Goal: Entertainment & Leisure: Consume media (video, audio)

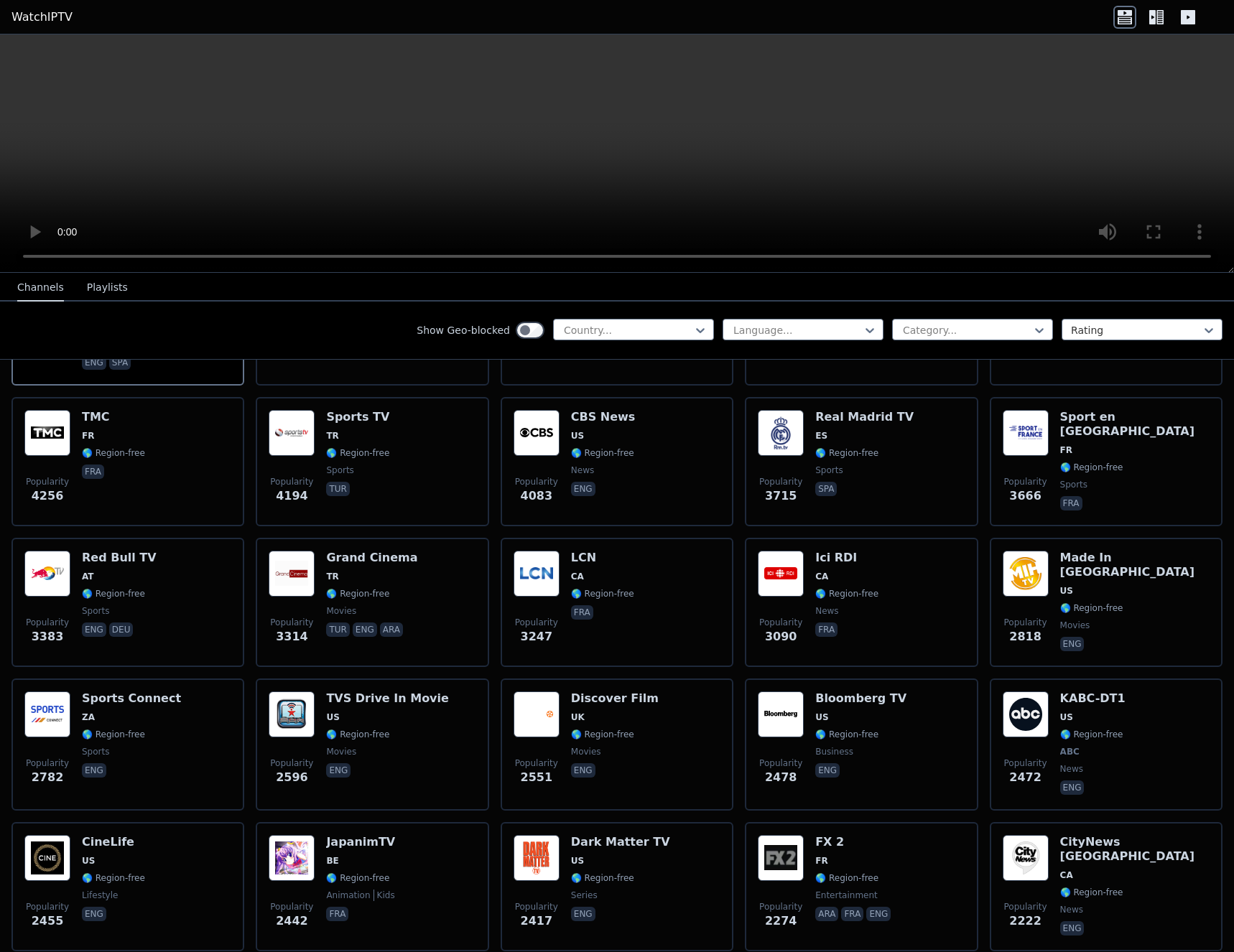
scroll to position [362, 0]
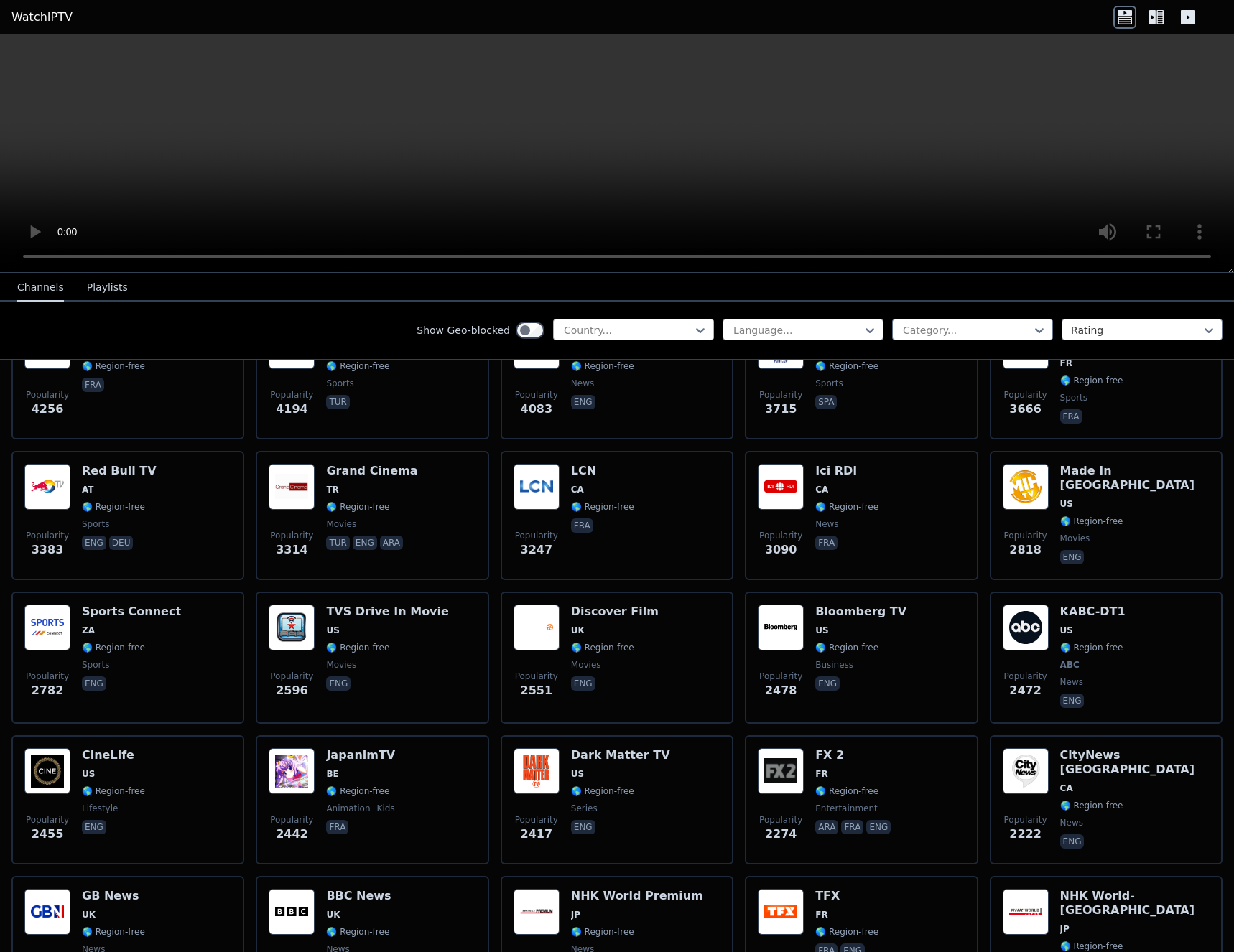
click at [687, 332] on div at bounding box center [627, 330] width 131 height 14
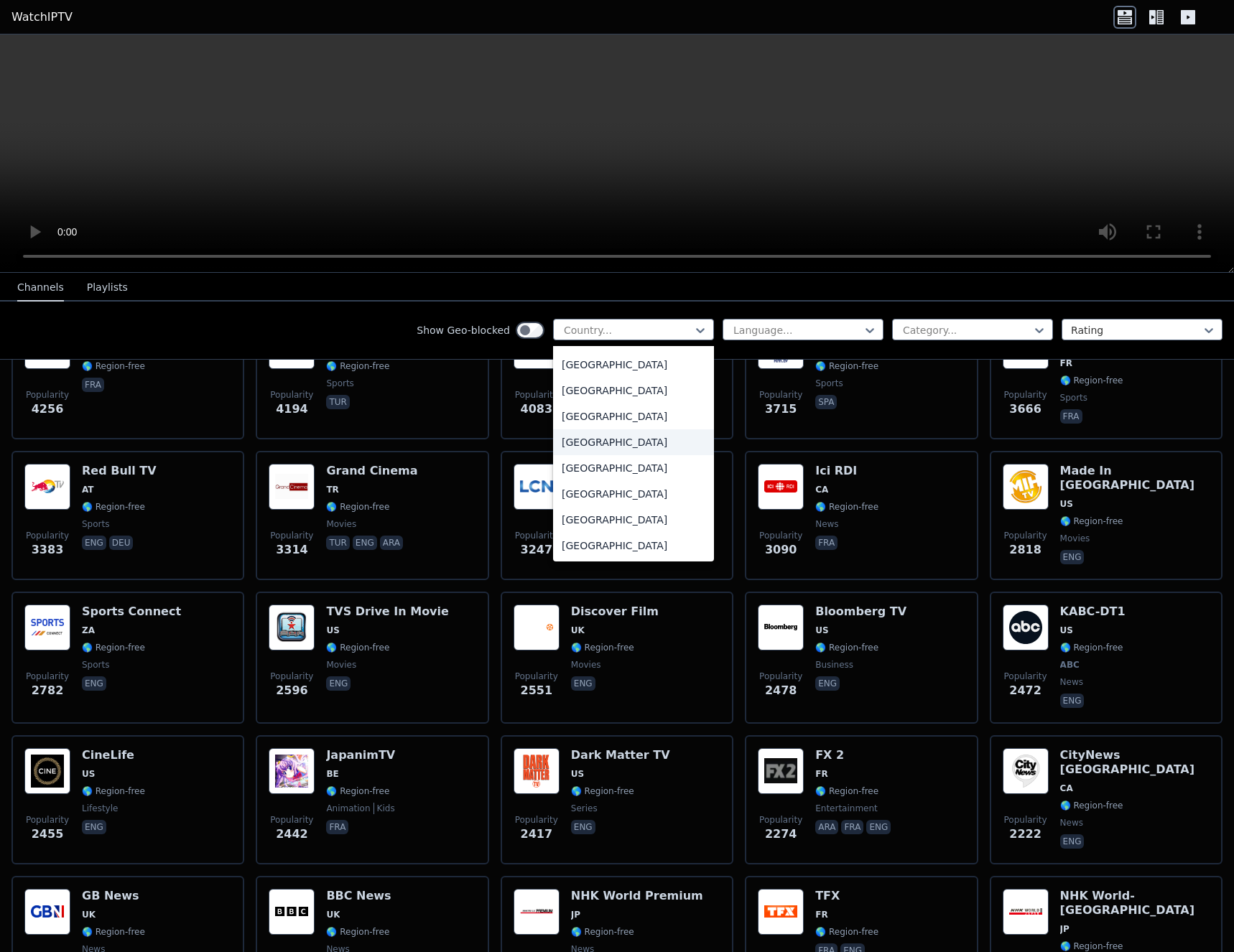
scroll to position [5040, 0]
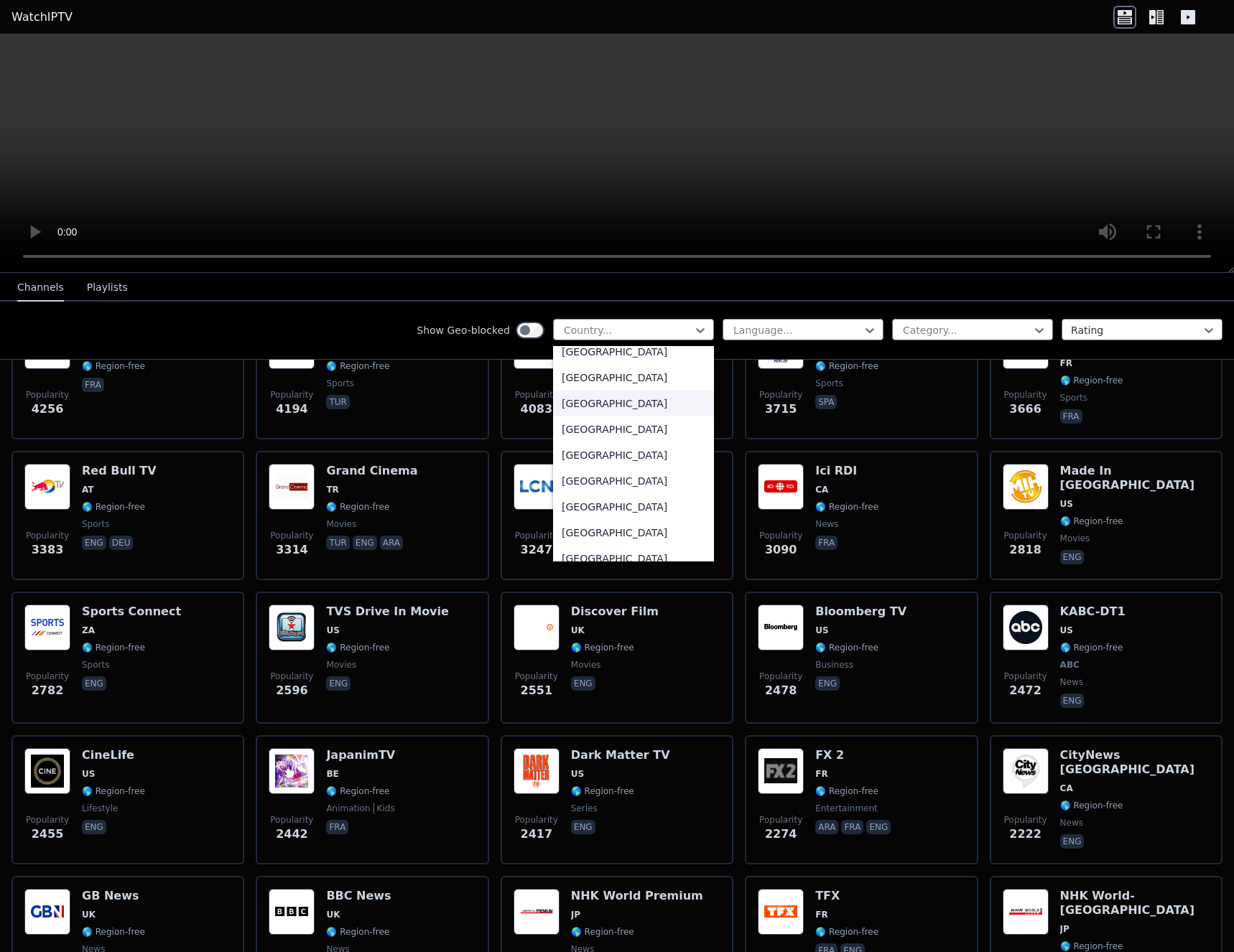
click at [612, 406] on div "United States" at bounding box center [633, 403] width 161 height 26
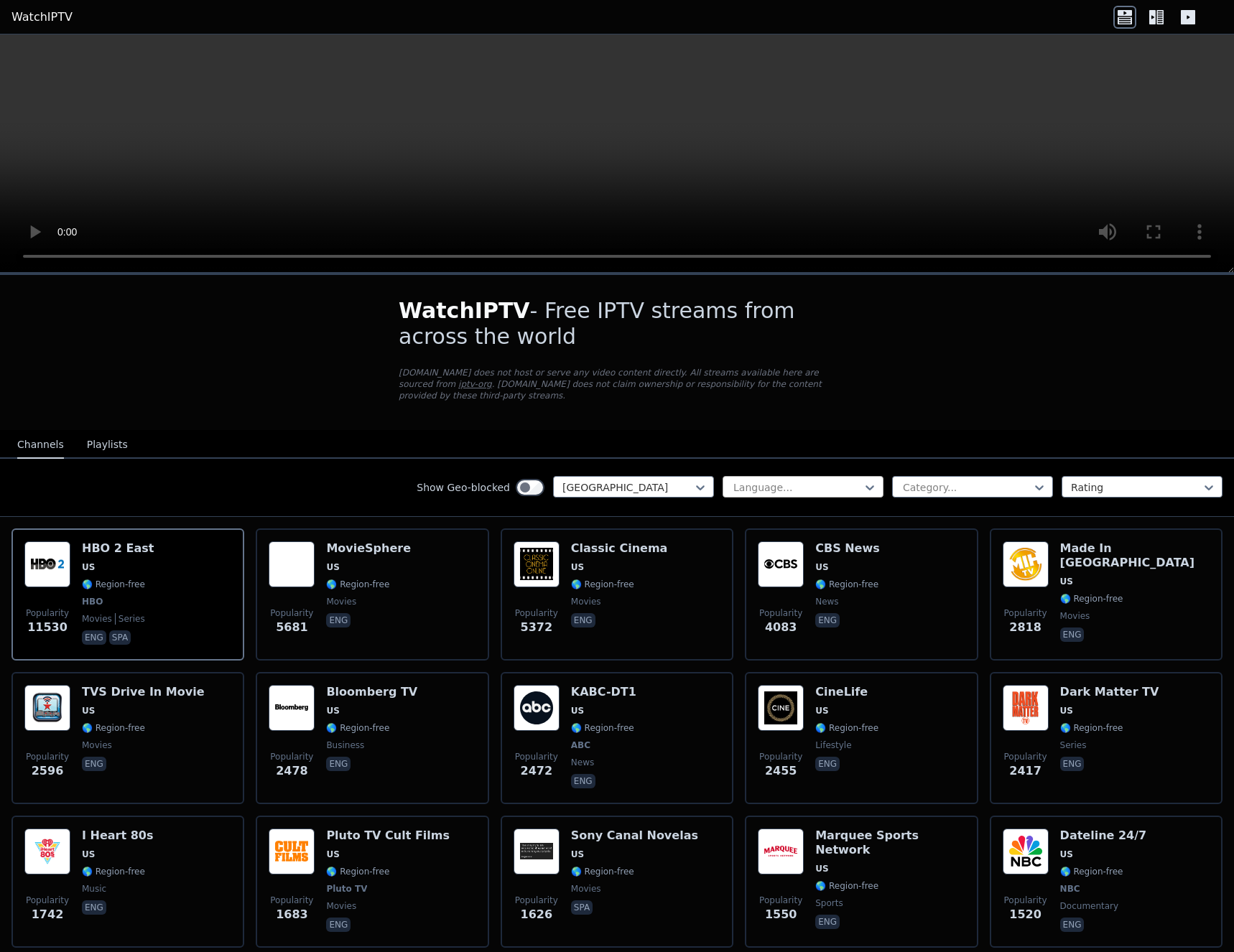
click at [775, 481] on div at bounding box center [797, 487] width 131 height 14
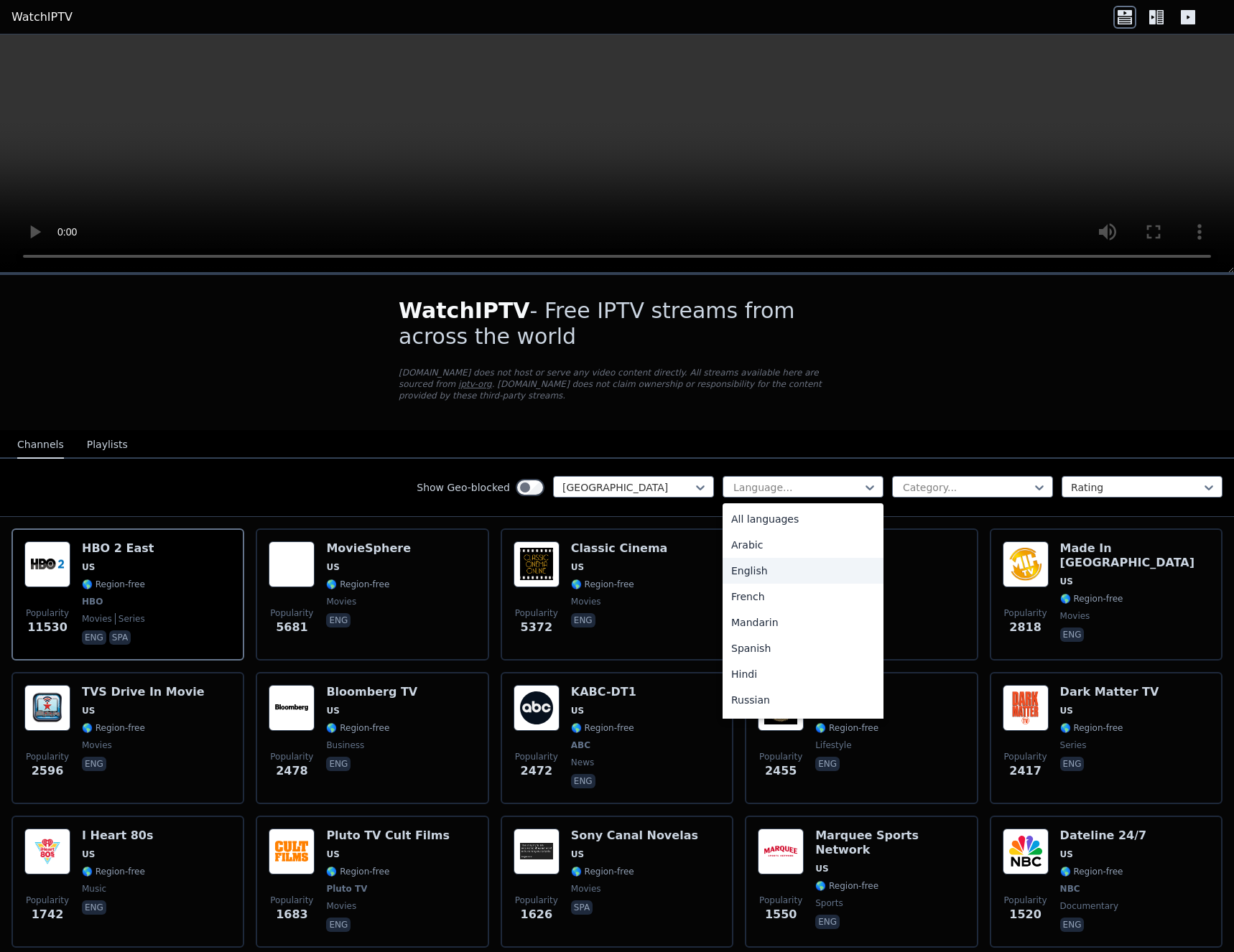
click at [762, 558] on div "English" at bounding box center [803, 570] width 161 height 26
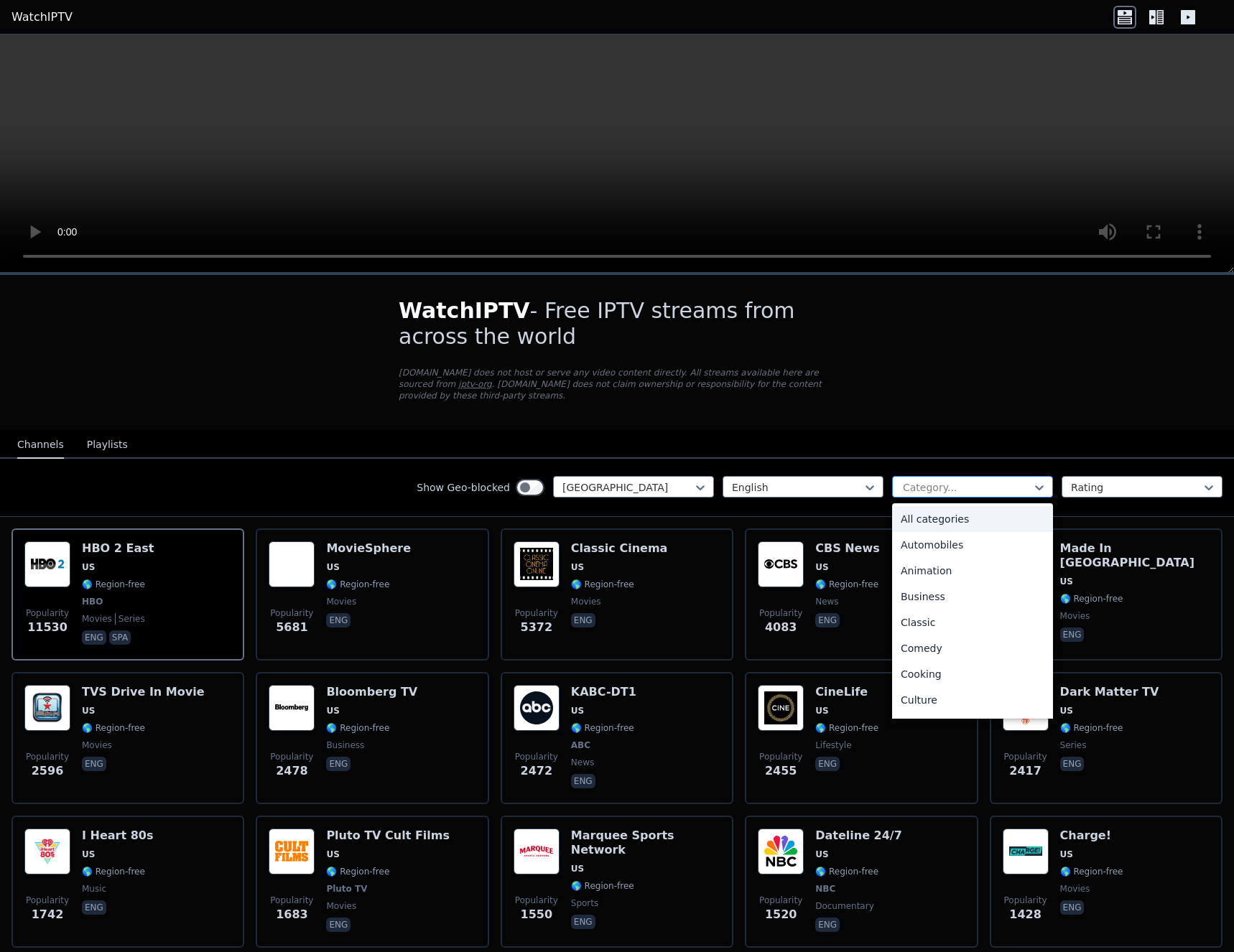
click at [941, 481] on div at bounding box center [966, 487] width 131 height 14
click at [928, 639] on div "Sports" at bounding box center [972, 651] width 161 height 26
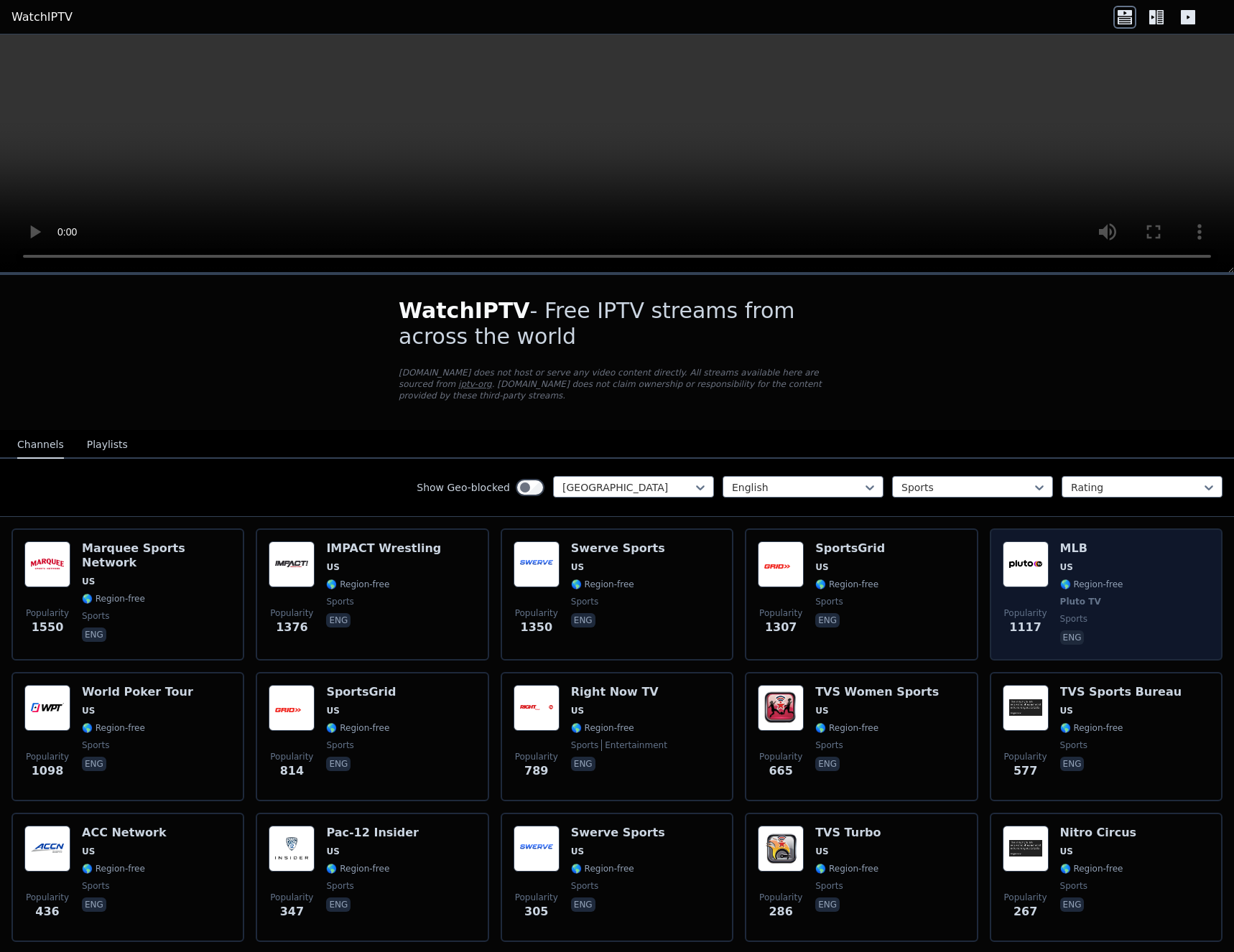
click at [1130, 542] on div "Popularity 1117 MLB US 🌎 Region-free Pluto TV sports eng" at bounding box center [1105, 594] width 207 height 106
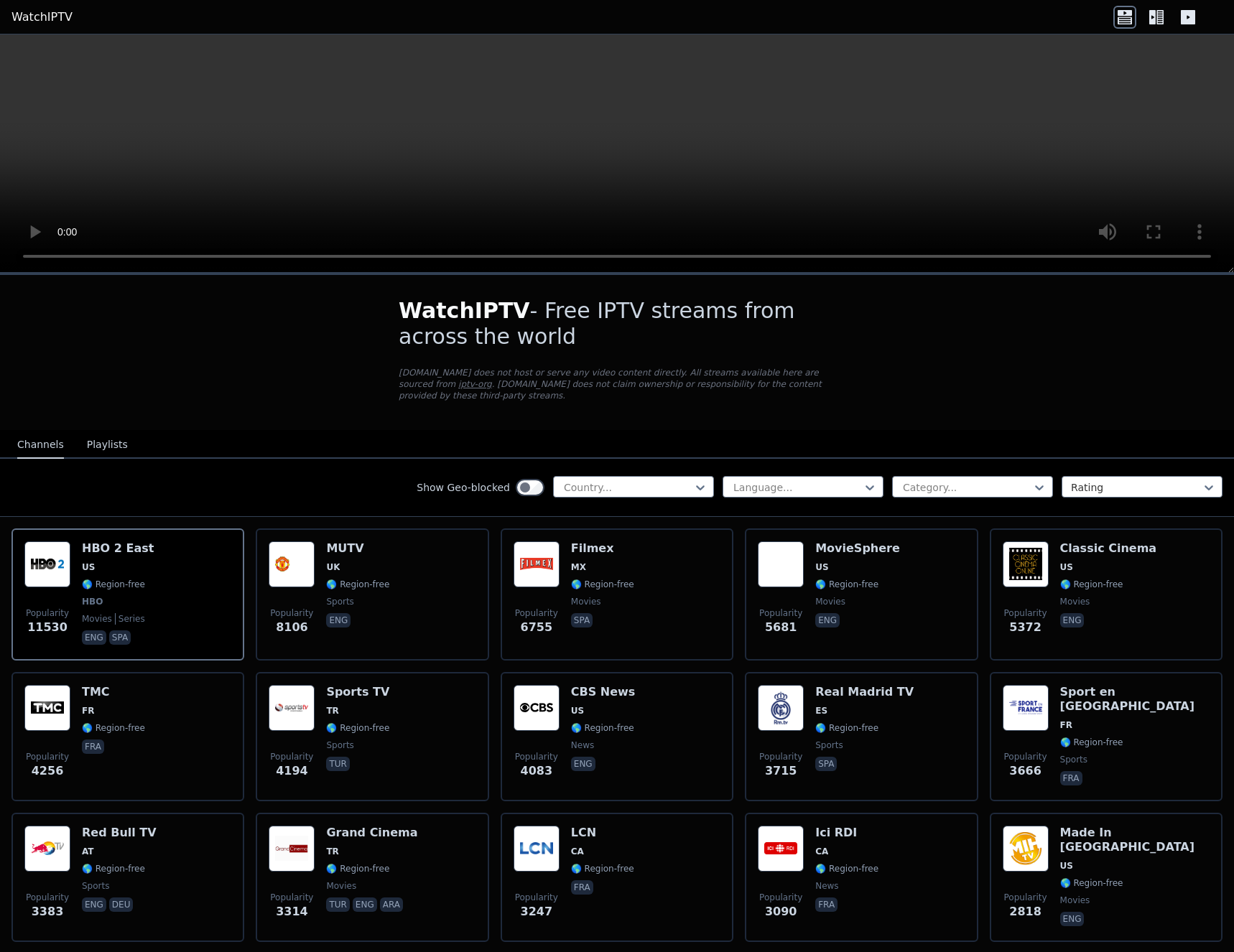
click at [53, 16] on link "WatchIPTV" at bounding box center [42, 16] width 61 height 17
